Goal: Task Accomplishment & Management: Manage account settings

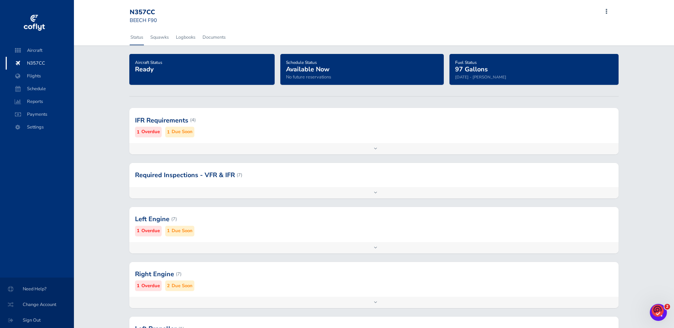
click at [160, 121] on div at bounding box center [374, 120] width 490 height 35
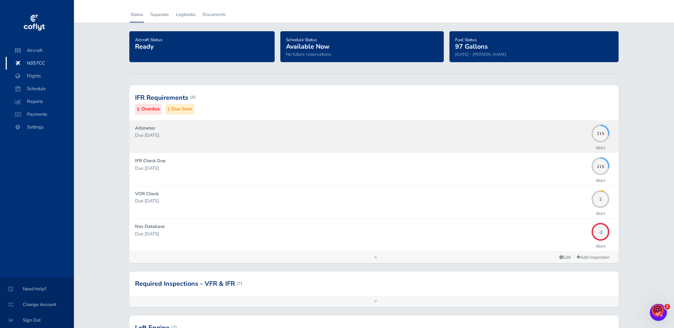
scroll to position [36, 0]
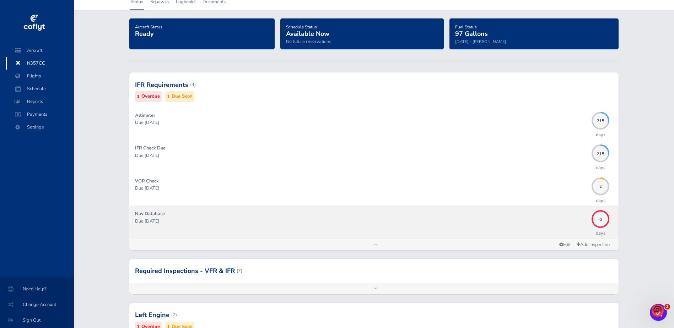
click at [150, 217] on strong "Nav Database" at bounding box center [150, 214] width 30 height 6
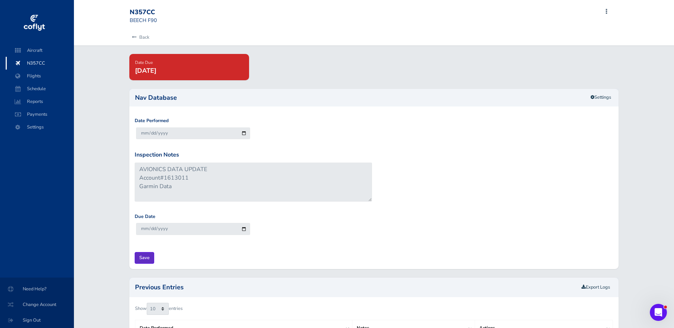
click at [142, 258] on input "Save" at bounding box center [145, 258] width 20 height 12
type input "Update Inspection"
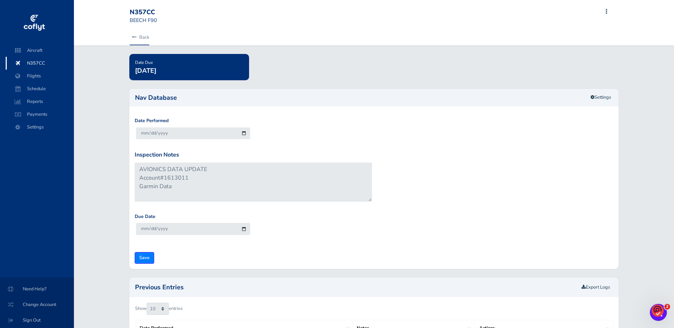
click at [136, 36] on link "Back" at bounding box center [140, 37] width 20 height 16
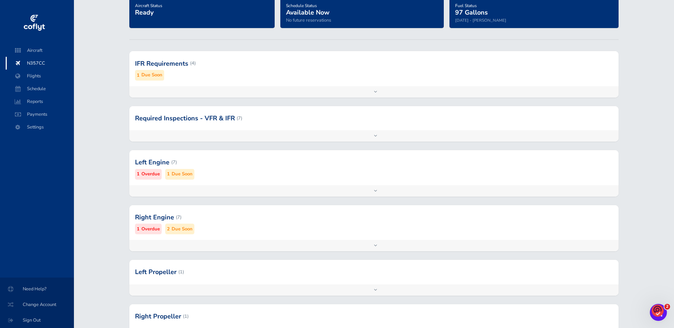
scroll to position [34, 0]
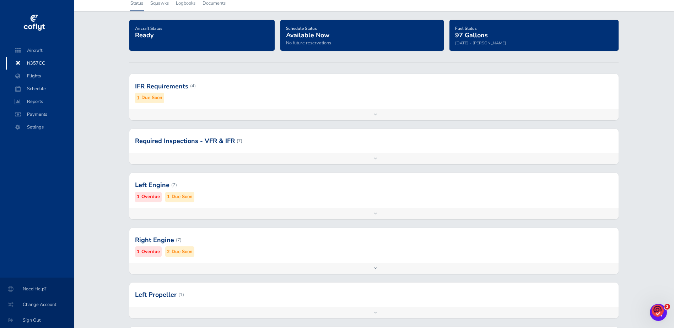
click at [159, 187] on div at bounding box center [374, 185] width 490 height 35
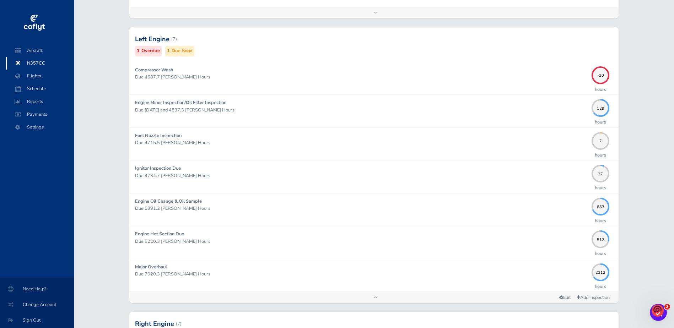
scroll to position [178, 0]
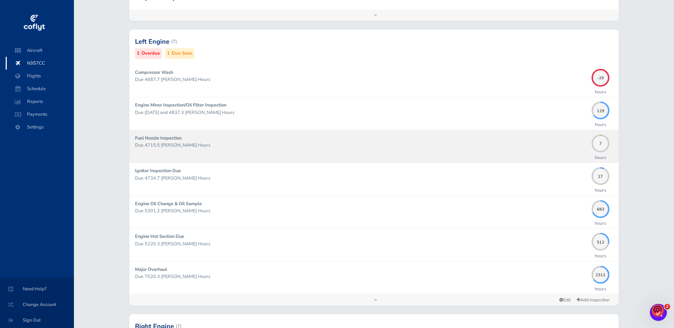
click at [176, 140] on strong "Fuel Nozzle Inspection" at bounding box center [158, 138] width 47 height 6
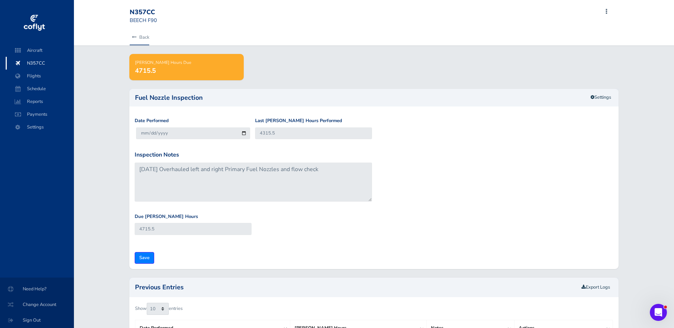
click at [134, 36] on icon at bounding box center [134, 37] width 5 height 5
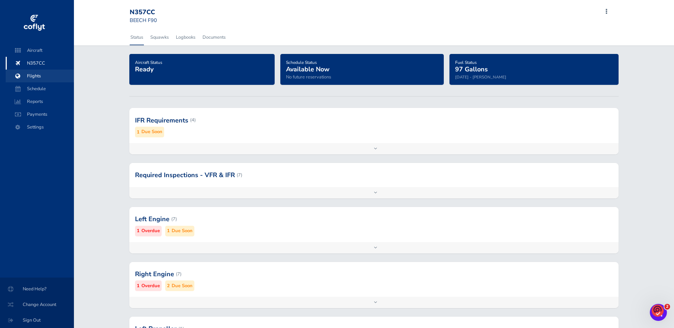
click at [33, 75] on span "Flights" at bounding box center [40, 76] width 54 height 13
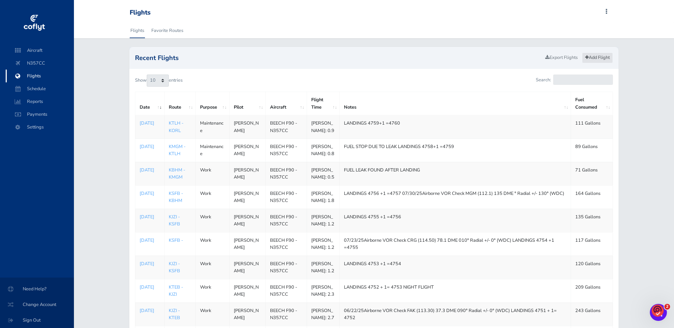
click at [597, 59] on link "Add Flight" at bounding box center [597, 58] width 31 height 10
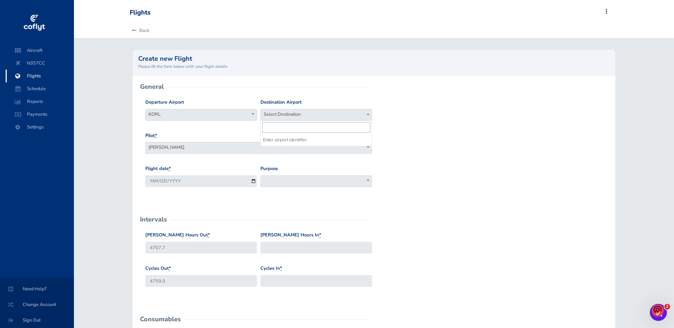
click at [311, 112] on span "Select Destination" at bounding box center [316, 114] width 111 height 10
type input "ksfb"
select select "KSFB"
click at [326, 184] on span at bounding box center [317, 182] width 112 height 12
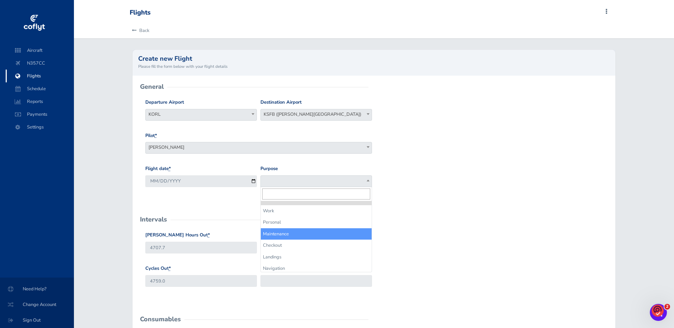
select select "Maintenance"
click at [296, 183] on span "Maintenance" at bounding box center [316, 181] width 111 height 10
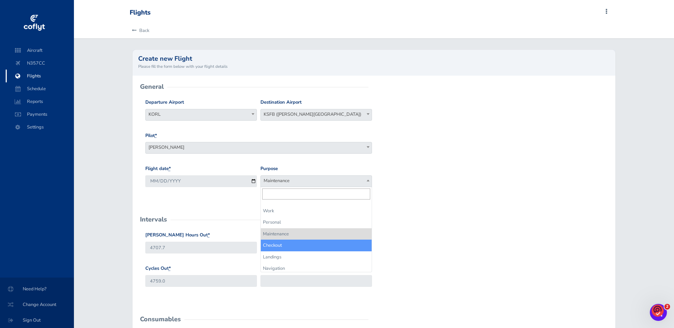
scroll to position [37, 0]
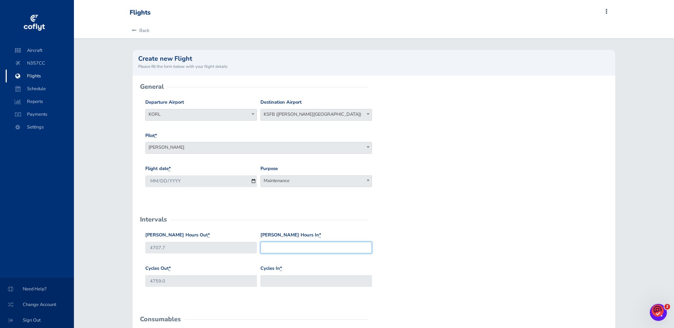
click at [279, 251] on input "Hobbs Hours In *" at bounding box center [317, 248] width 112 height 12
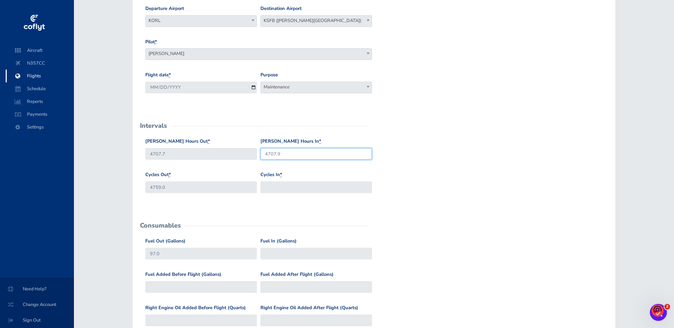
scroll to position [107, 0]
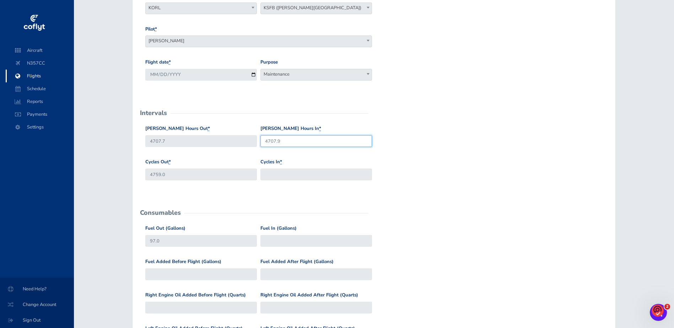
type input "4707.9"
drag, startPoint x: 271, startPoint y: 171, endPoint x: 316, endPoint y: 191, distance: 49.3
click at [272, 171] on input "Cycles In *" at bounding box center [317, 175] width 112 height 12
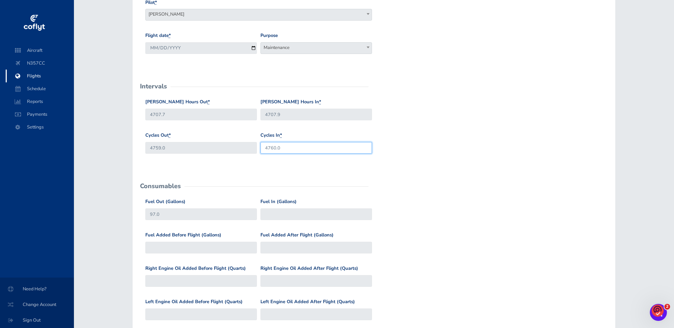
scroll to position [131, 0]
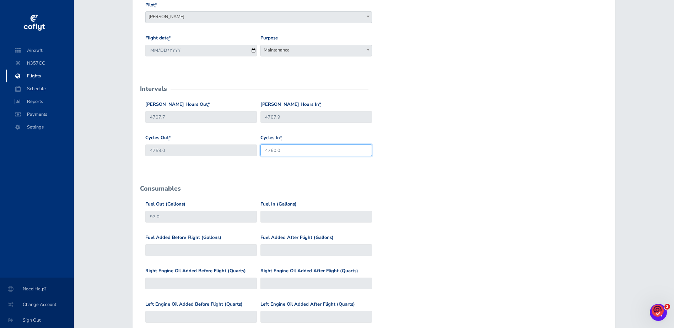
type input "4760.0"
click at [170, 219] on input "97.0" at bounding box center [201, 217] width 112 height 12
type input "9"
type input "388"
click at [283, 216] on input "Fuel In (Gallons)" at bounding box center [317, 217] width 112 height 12
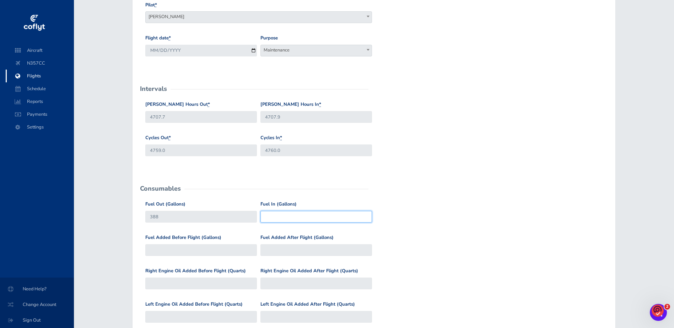
click at [279, 216] on input "Fuel In (Gallons)" at bounding box center [317, 217] width 112 height 12
type input "328"
click at [402, 253] on div "Fuel Added Before Flight (Gallons) Fuel Added After Flight (Gallons)" at bounding box center [374, 250] width 461 height 33
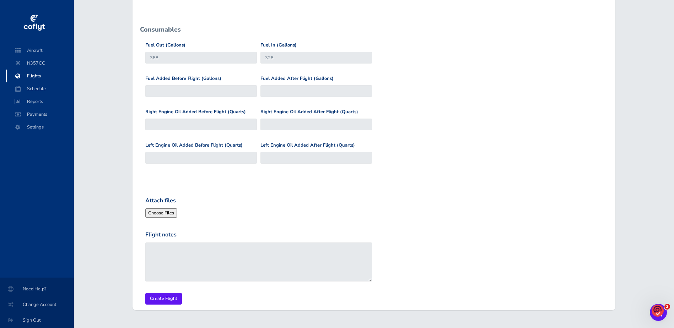
scroll to position [308, 0]
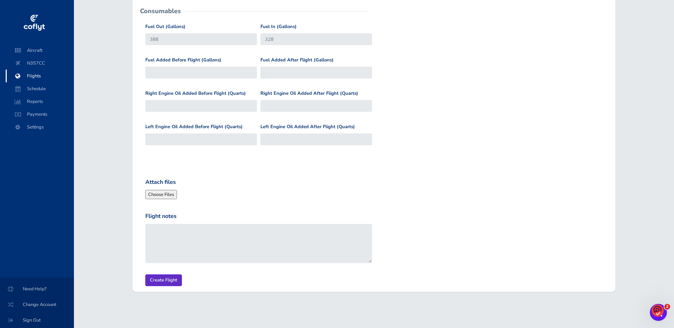
click at [162, 281] on input "Create Flight" at bounding box center [163, 281] width 37 height 12
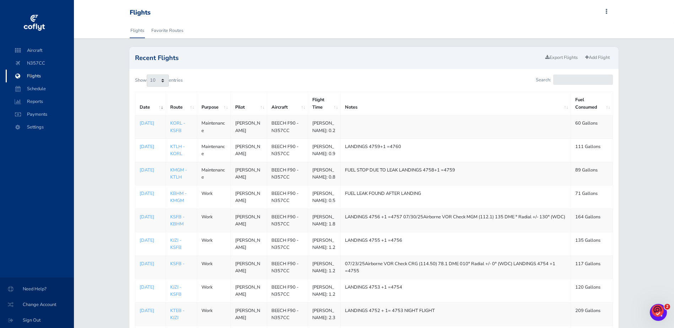
click at [146, 150] on p "[DATE]" at bounding box center [151, 146] width 22 height 7
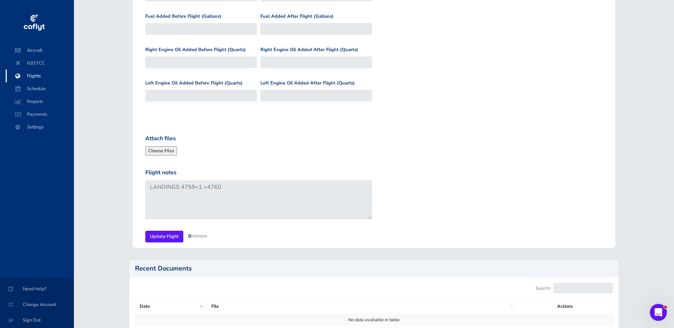
scroll to position [355, 0]
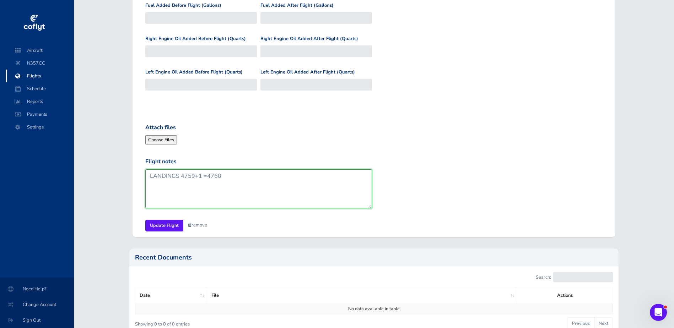
drag, startPoint x: 222, startPoint y: 176, endPoint x: 147, endPoint y: 172, distance: 74.4
click at [147, 172] on textarea "LANDINGS 4759+1 =4760" at bounding box center [258, 189] width 227 height 39
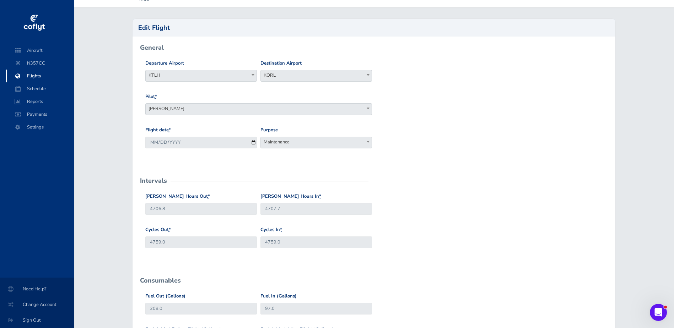
scroll to position [0, 0]
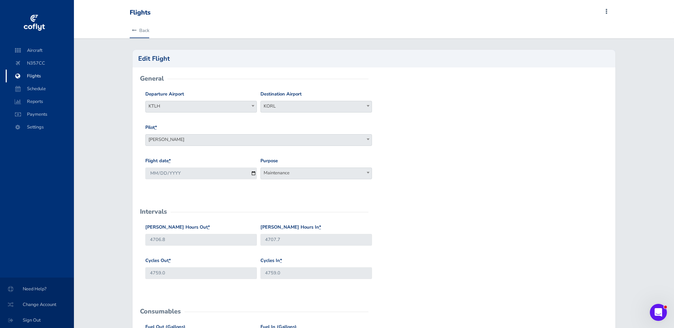
click at [132, 28] on link "Back" at bounding box center [140, 31] width 20 height 16
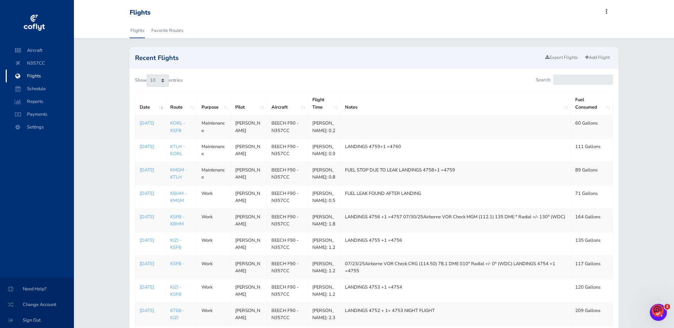
click at [147, 150] on p "[DATE]" at bounding box center [151, 146] width 22 height 7
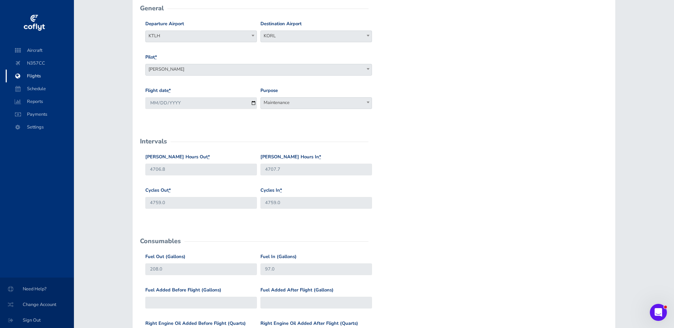
scroll to position [71, 0]
click at [285, 202] on input "4759.0" at bounding box center [317, 203] width 112 height 12
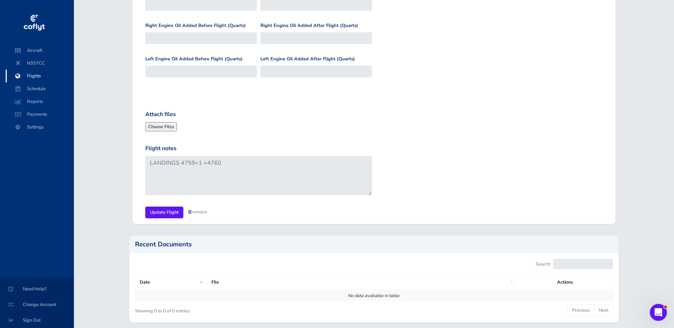
scroll to position [397, 0]
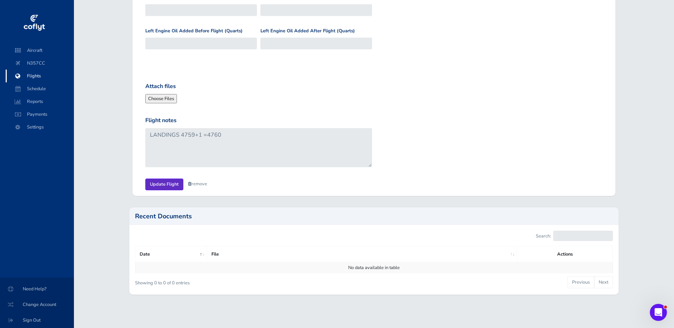
type input "4760.0"
click at [160, 181] on input "Update Flight" at bounding box center [164, 185] width 38 height 12
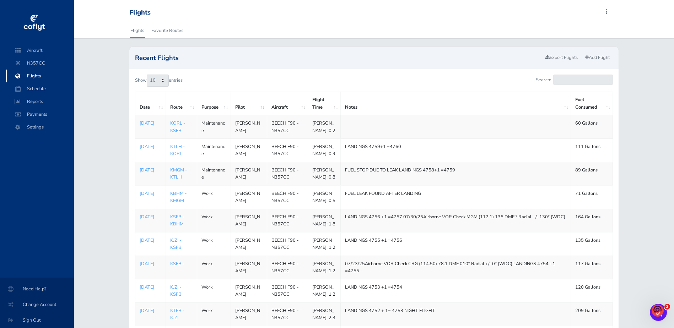
click at [143, 174] on p "[DATE]" at bounding box center [151, 170] width 22 height 7
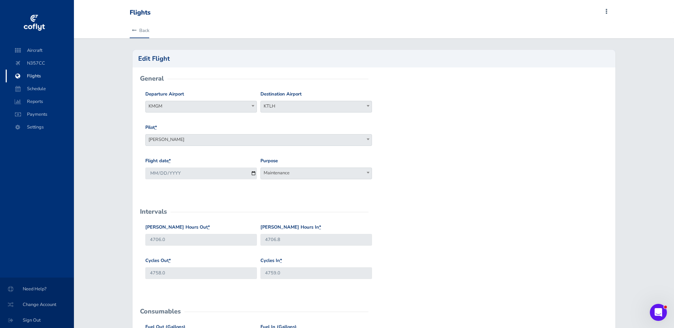
click at [134, 28] on link "Back" at bounding box center [140, 31] width 20 height 16
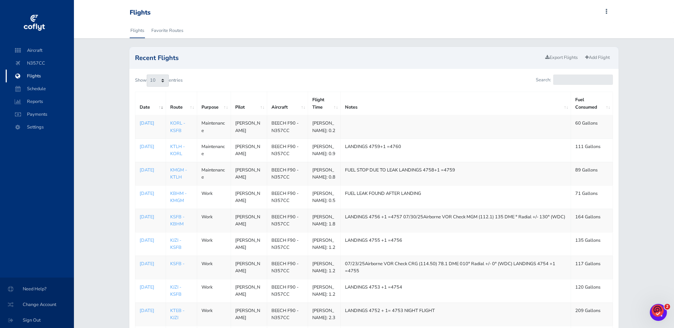
click at [146, 125] on p "[DATE]" at bounding box center [151, 123] width 22 height 7
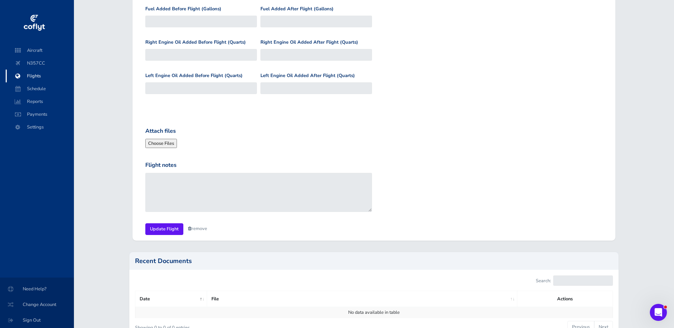
scroll to position [355, 0]
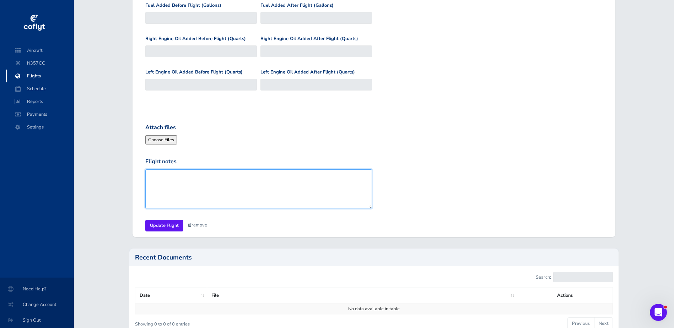
click at [149, 175] on textarea "Flight notes" at bounding box center [258, 189] width 227 height 39
paste textarea "LANDINGS 4759+1 =4760"
click at [193, 176] on textarea "LANDINGS 4759+1 =4760" at bounding box center [258, 189] width 227 height 39
click at [223, 176] on textarea "LANDINGS 4760+1 =4760" at bounding box center [258, 189] width 227 height 39
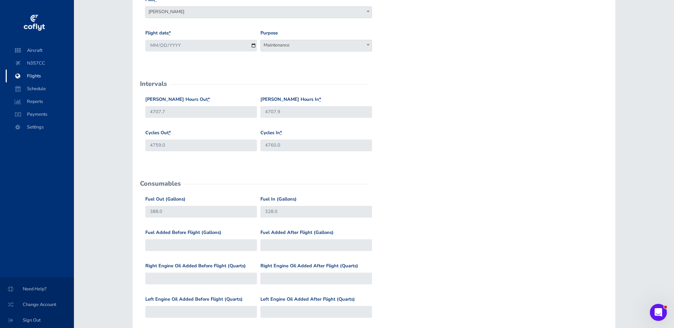
scroll to position [107, 0]
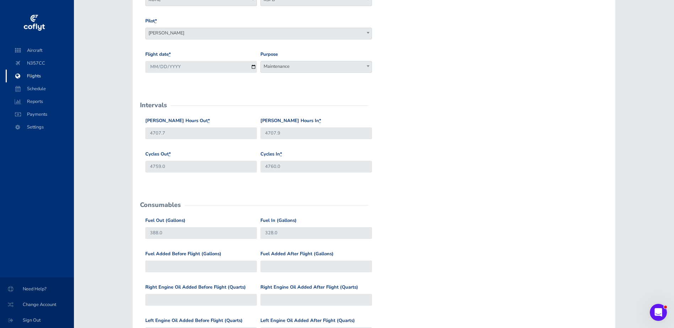
type textarea "LANDINGS 4760+1 =4761"
click at [168, 168] on input "4759.0" at bounding box center [201, 167] width 112 height 12
type input "4760.0"
click at [289, 167] on input "4760.0" at bounding box center [317, 167] width 112 height 12
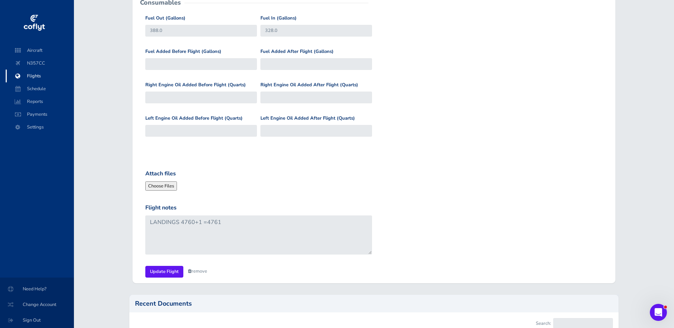
scroll to position [355, 0]
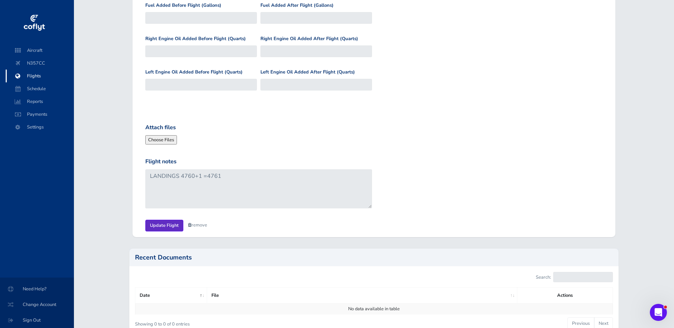
type input "4761.0"
click at [171, 226] on input "Update Flight" at bounding box center [164, 226] width 38 height 12
